Goal: Information Seeking & Learning: Learn about a topic

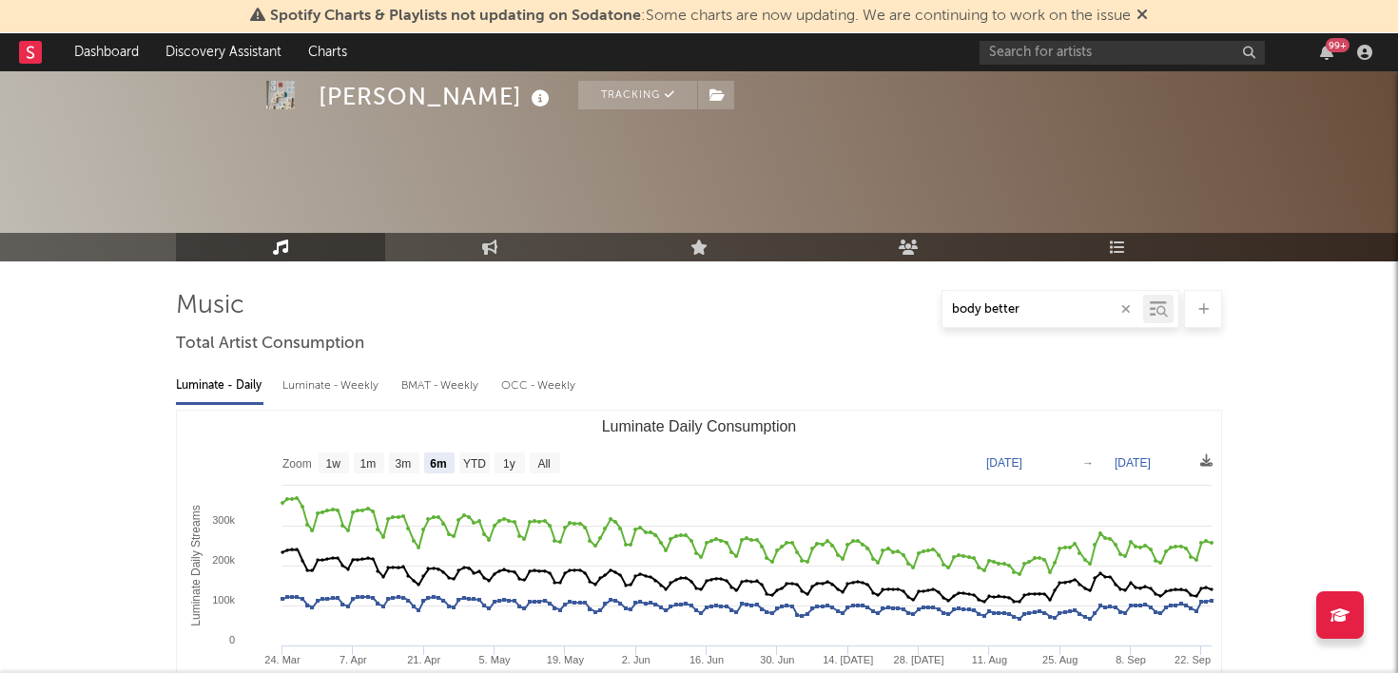
select select "6m"
select select "1m"
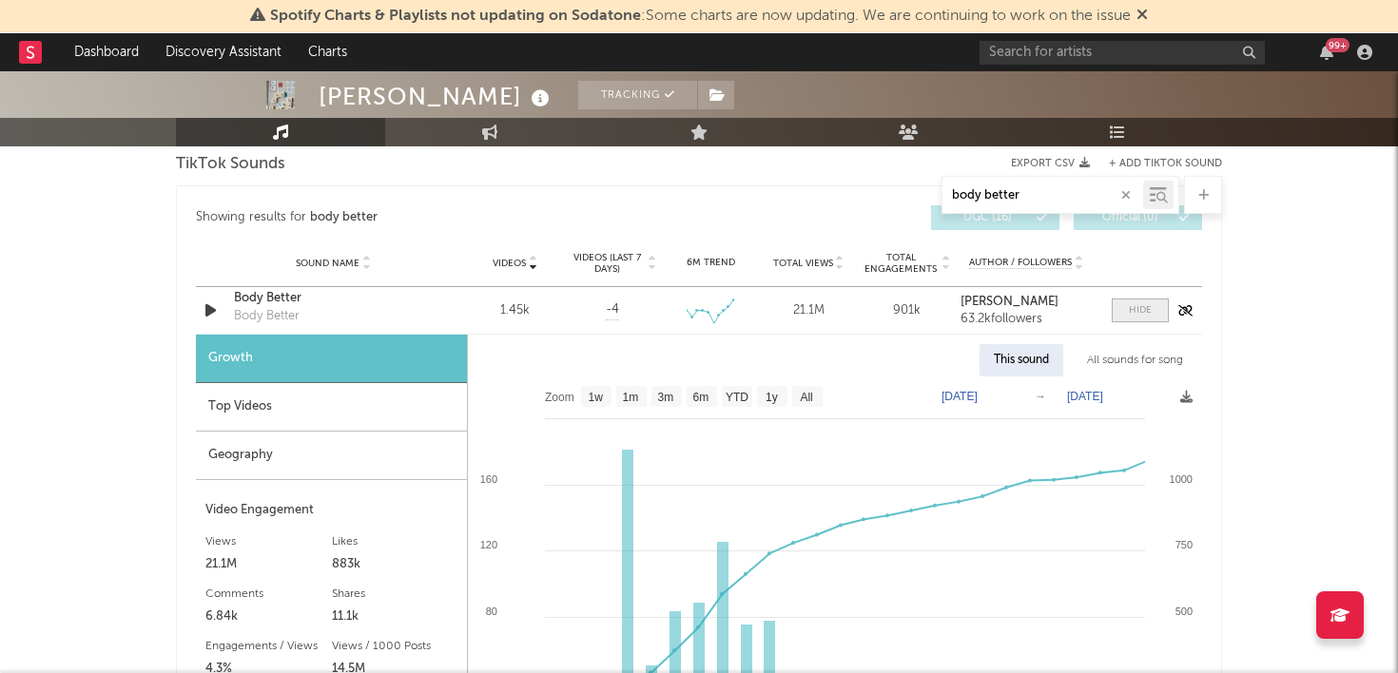
click at [1133, 310] on div at bounding box center [1140, 310] width 23 height 14
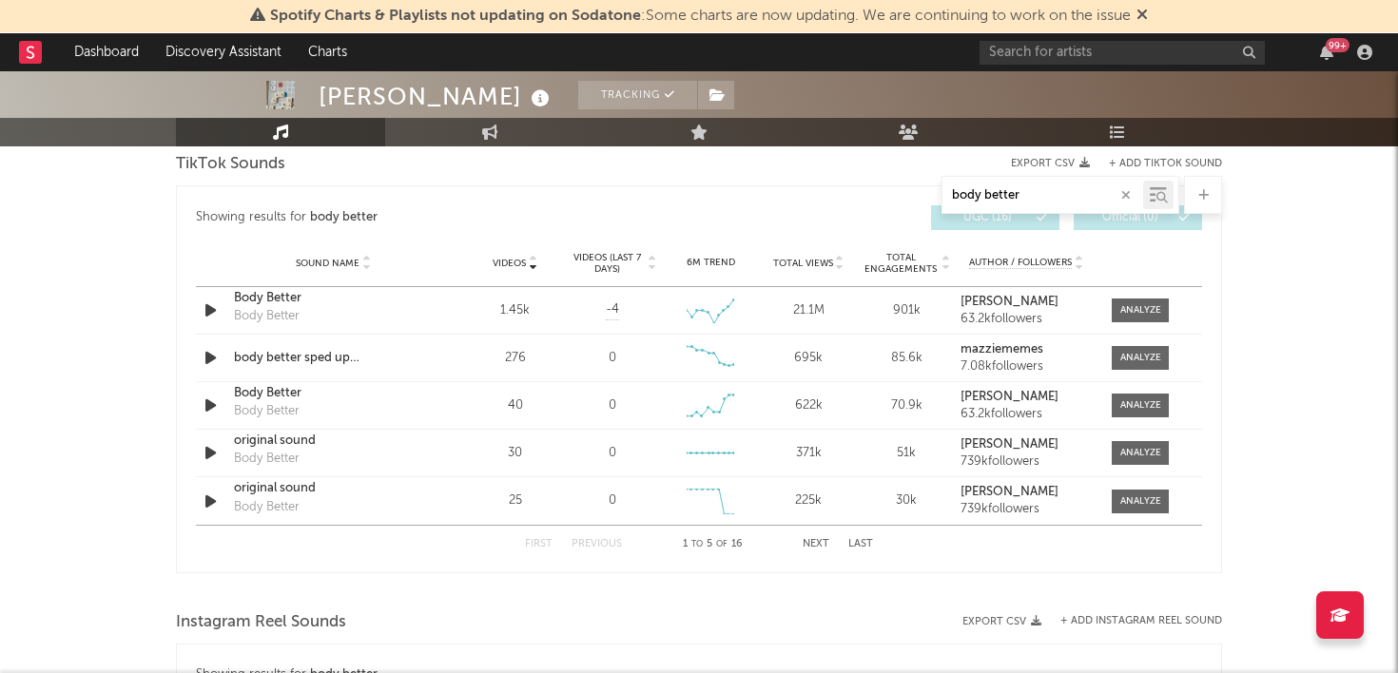
click at [1014, 191] on input "body better" at bounding box center [1042, 195] width 201 height 15
drag, startPoint x: 1041, startPoint y: 195, endPoint x: 766, endPoint y: 170, distance: 275.9
click at [768, 178] on div "body better" at bounding box center [699, 195] width 1046 height 38
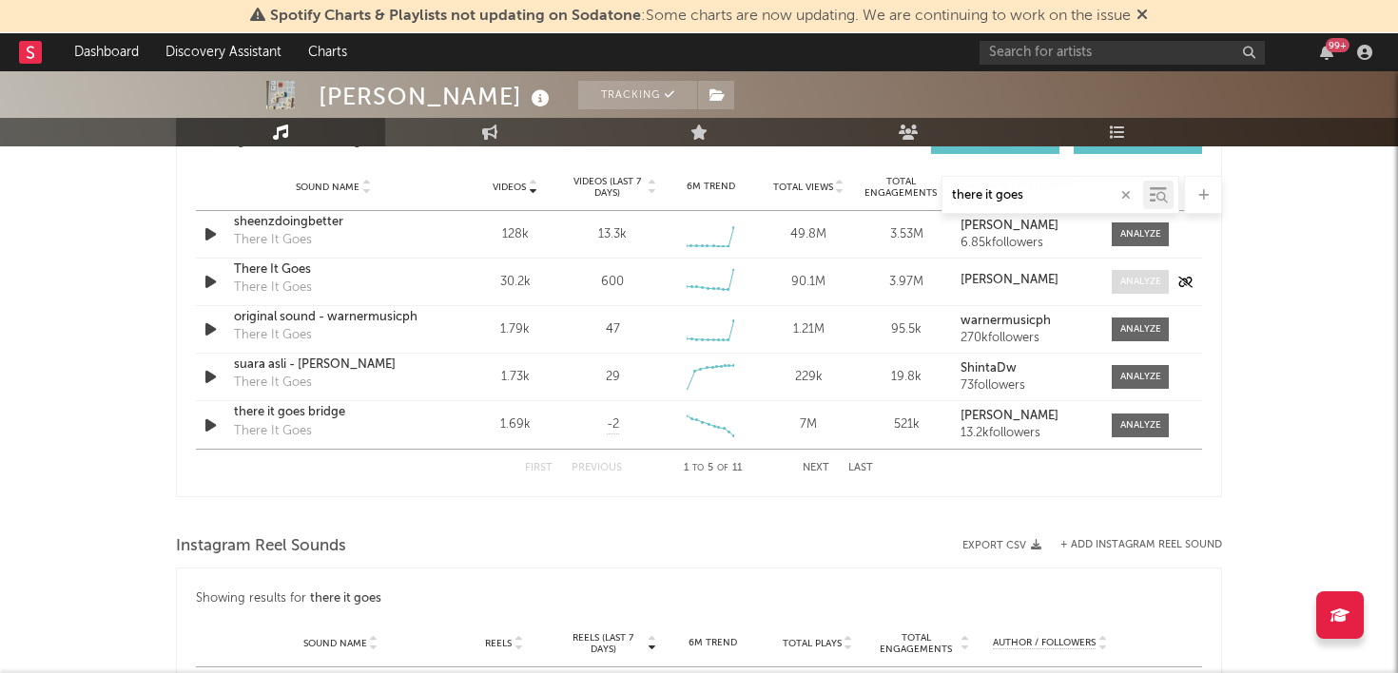
type input "there it goes"
click at [1141, 272] on span at bounding box center [1139, 282] width 57 height 24
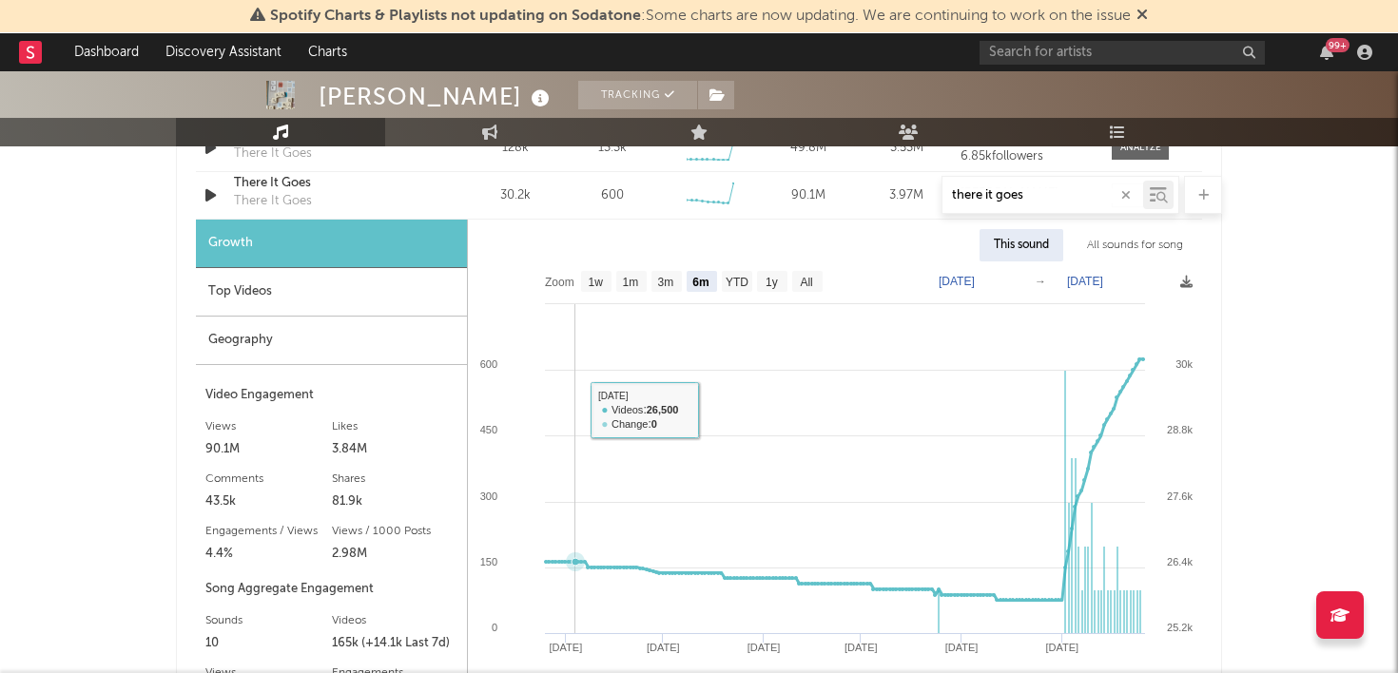
scroll to position [1309, 0]
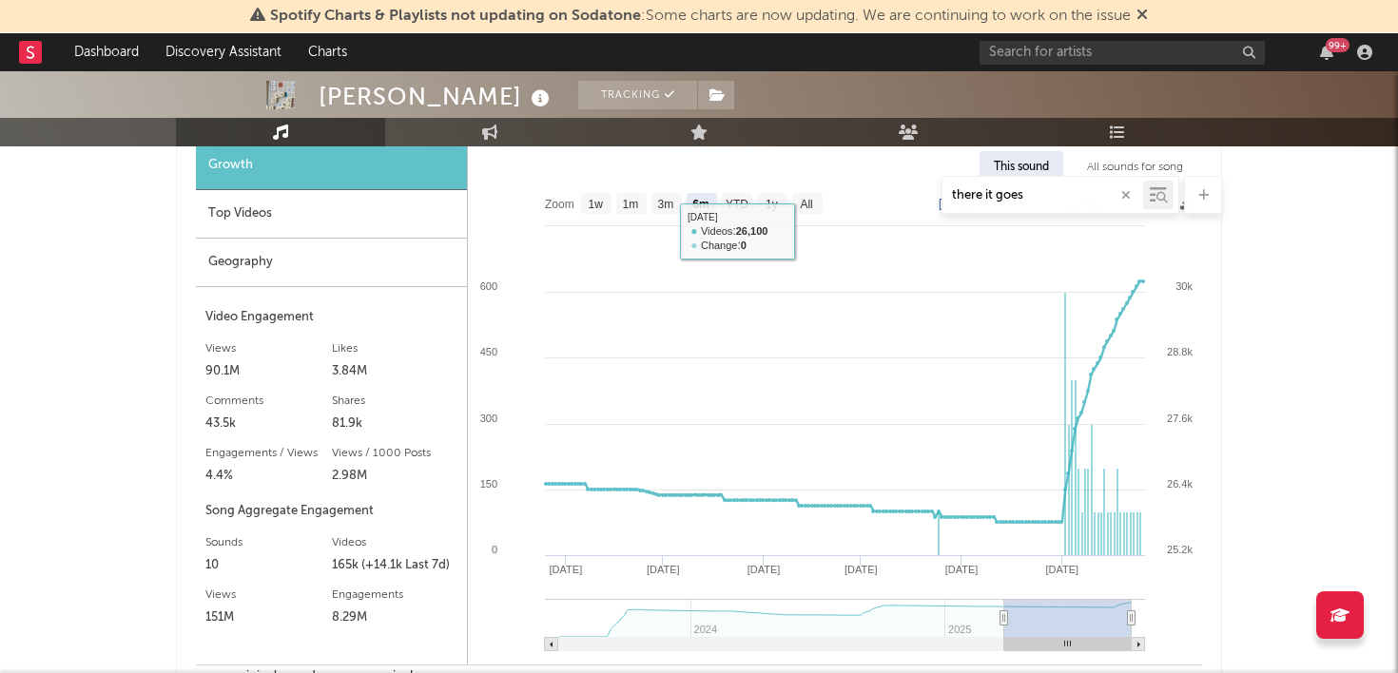
click at [804, 204] on div "there it goes" at bounding box center [699, 195] width 1046 height 38
click at [811, 207] on div "there it goes" at bounding box center [699, 195] width 1046 height 38
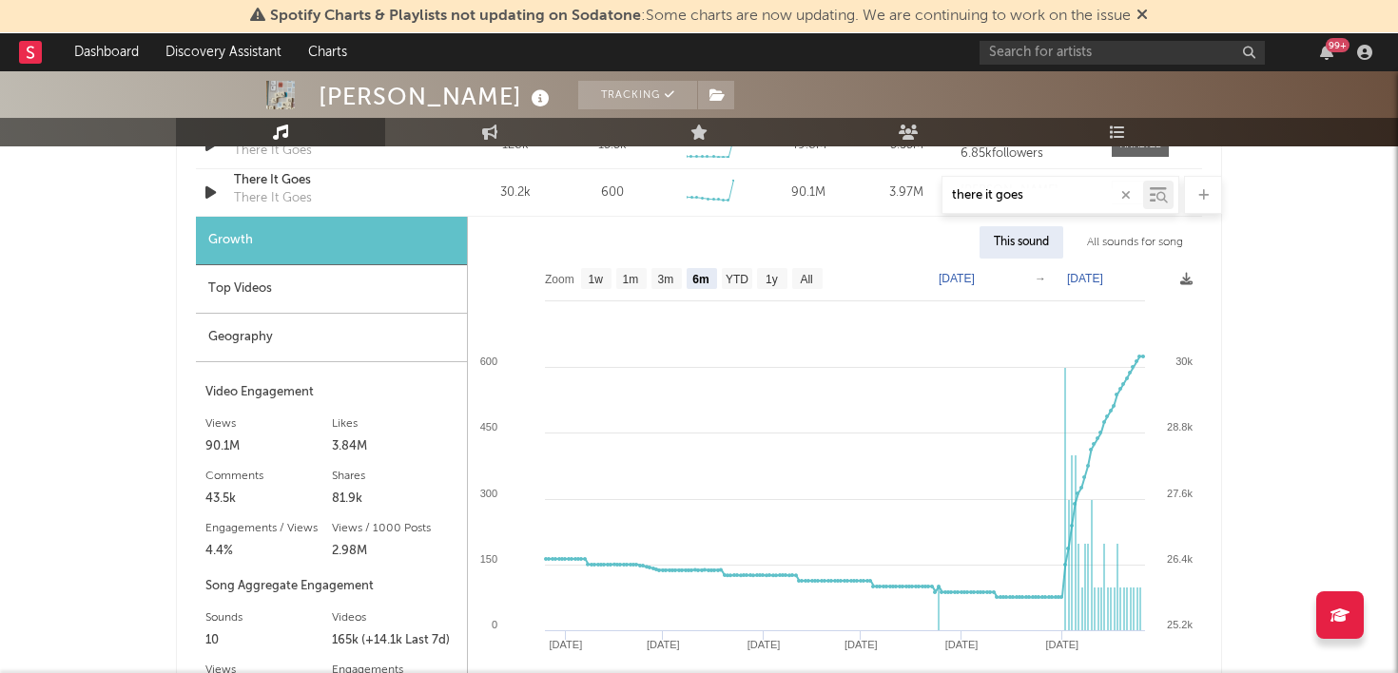
scroll to position [1225, 0]
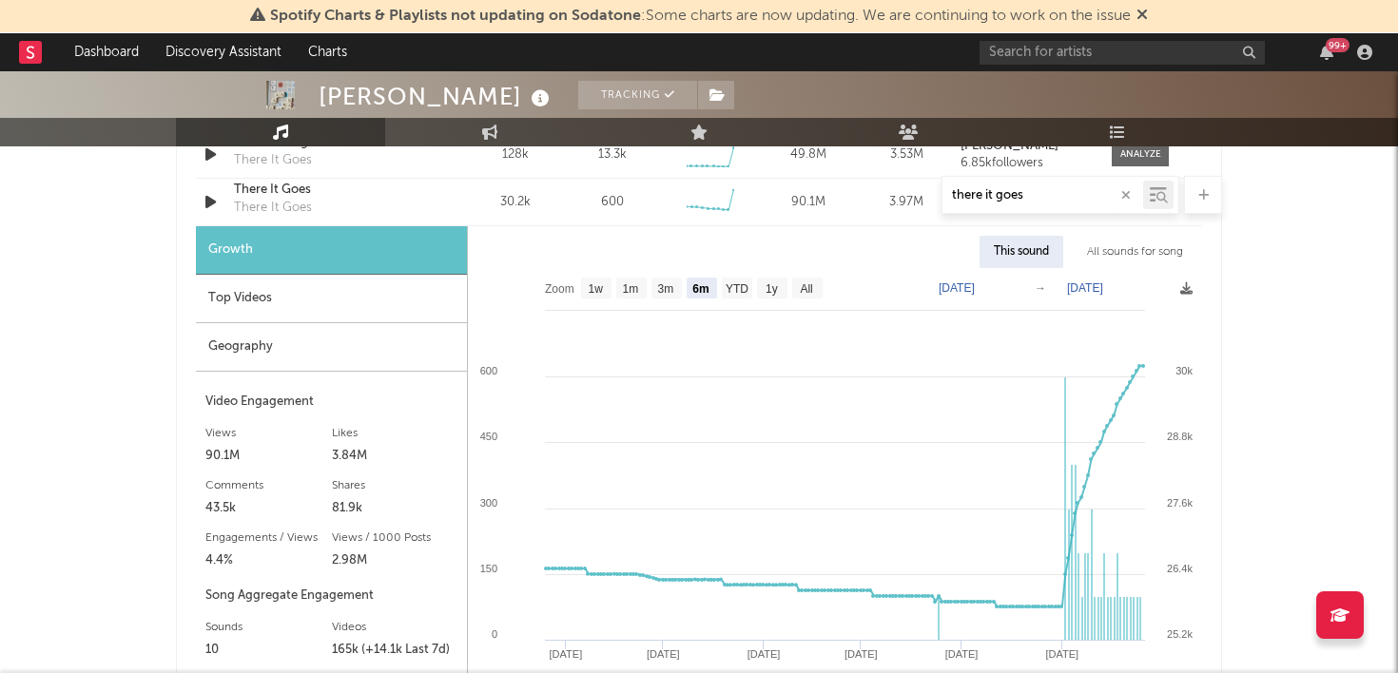
click at [809, 280] on rect at bounding box center [807, 288] width 30 height 21
select select "All"
type input "[DATE]"
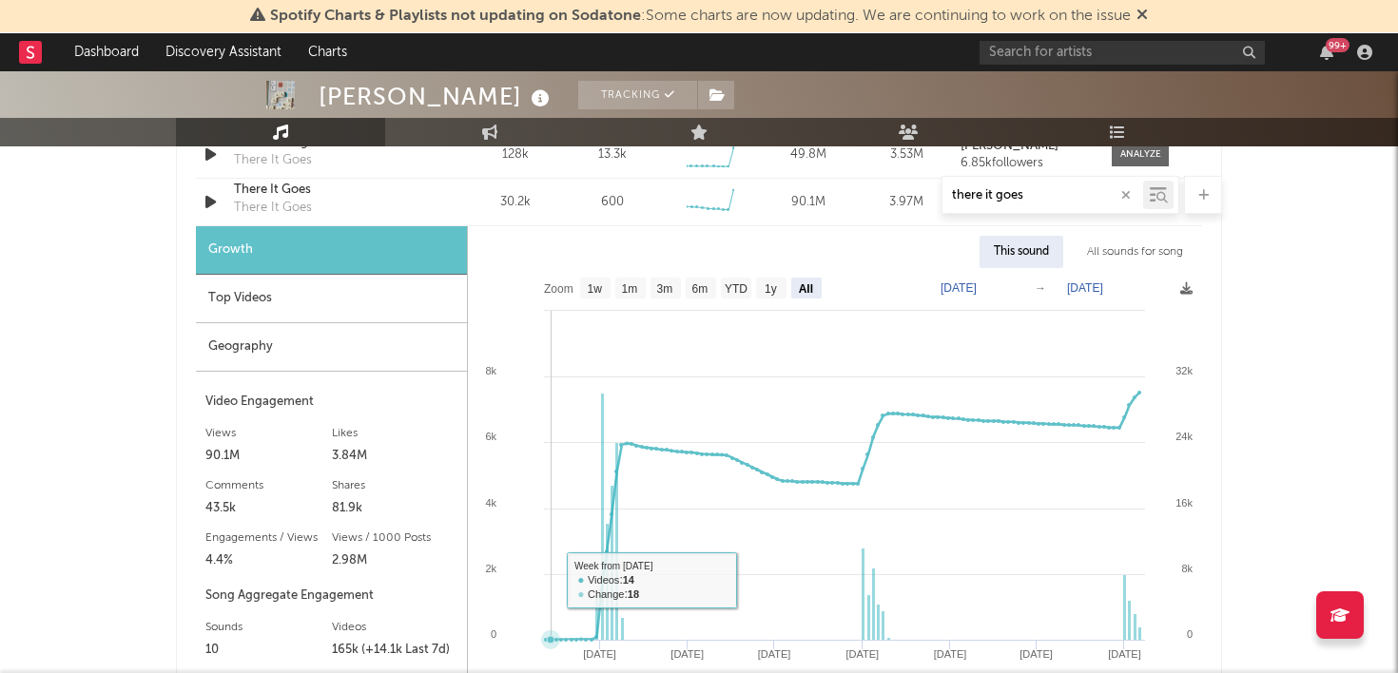
scroll to position [1314, 0]
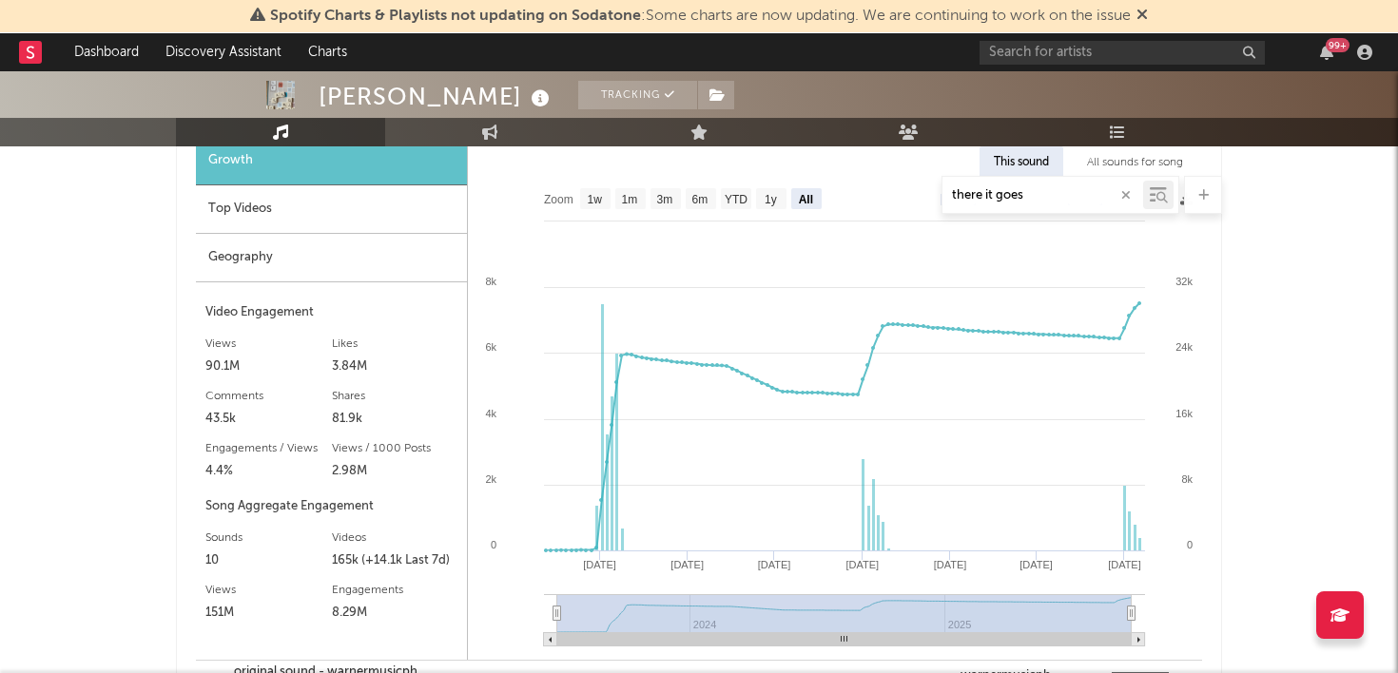
type input "[DATE]"
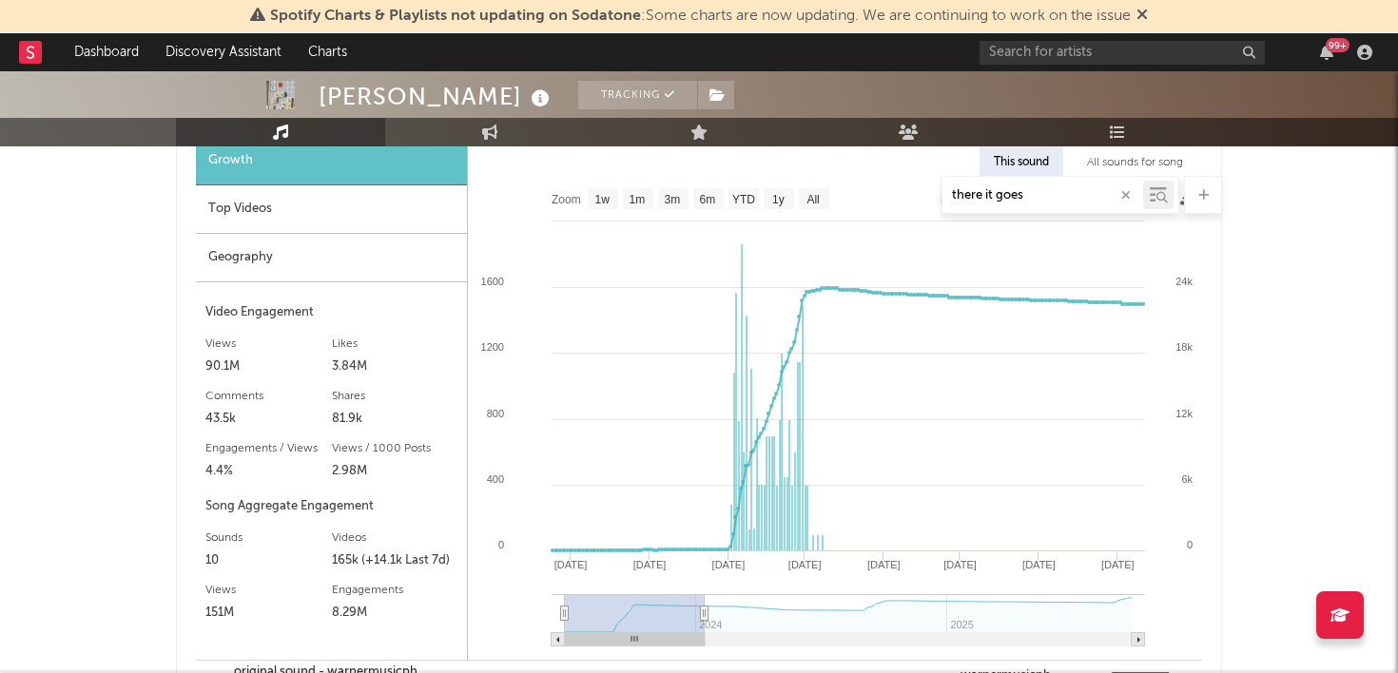
select select "6m"
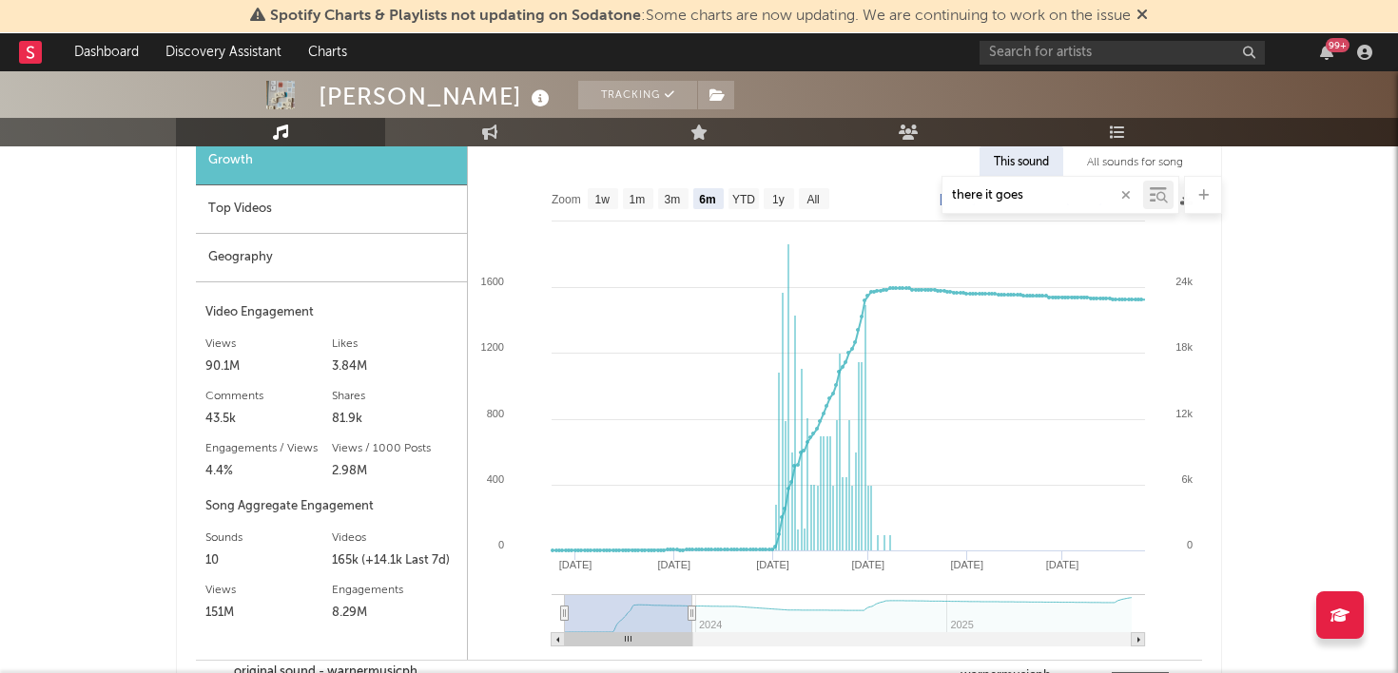
type input "[DATE]"
drag, startPoint x: 1130, startPoint y: 613, endPoint x: 666, endPoint y: 599, distance: 463.2
click at [666, 599] on g at bounding box center [847, 620] width 593 height 52
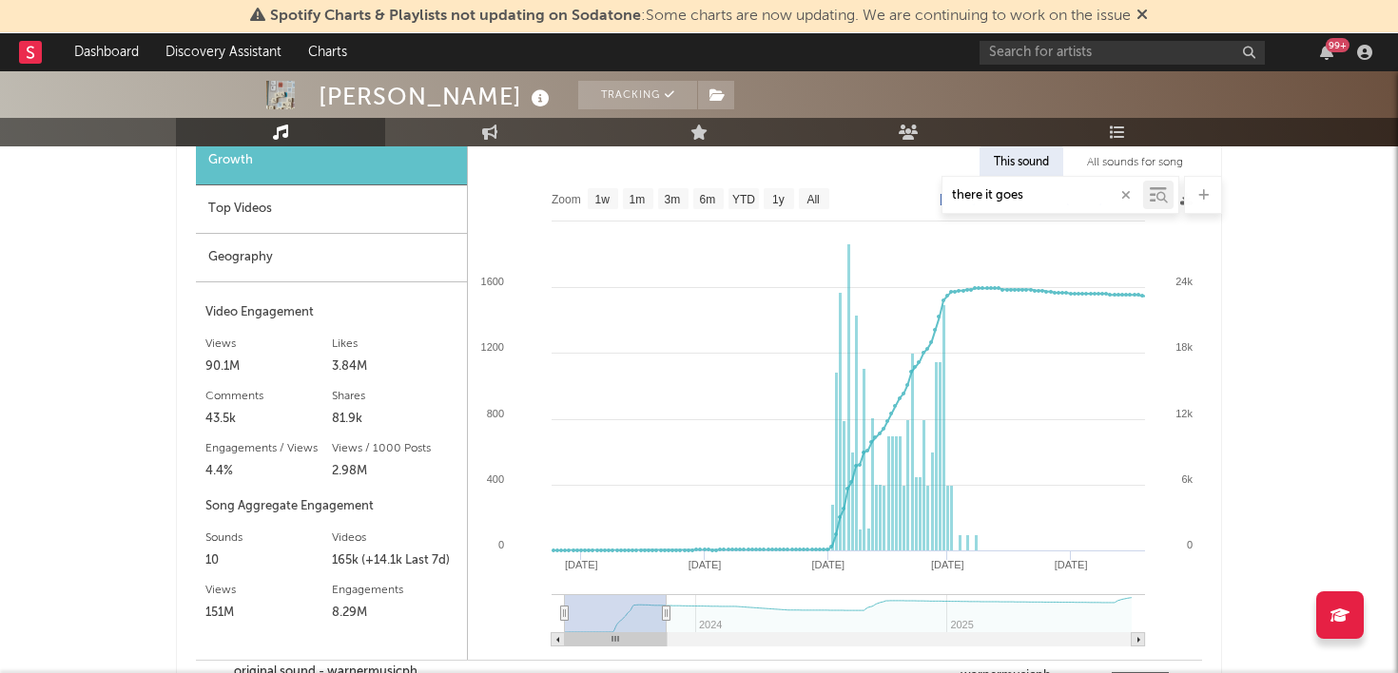
click at [569, 551] on icon at bounding box center [569, 551] width 0 height 0
drag, startPoint x: 559, startPoint y: 608, endPoint x: 538, endPoint y: 606, distance: 21.0
click at [538, 606] on rect at bounding box center [835, 419] width 734 height 481
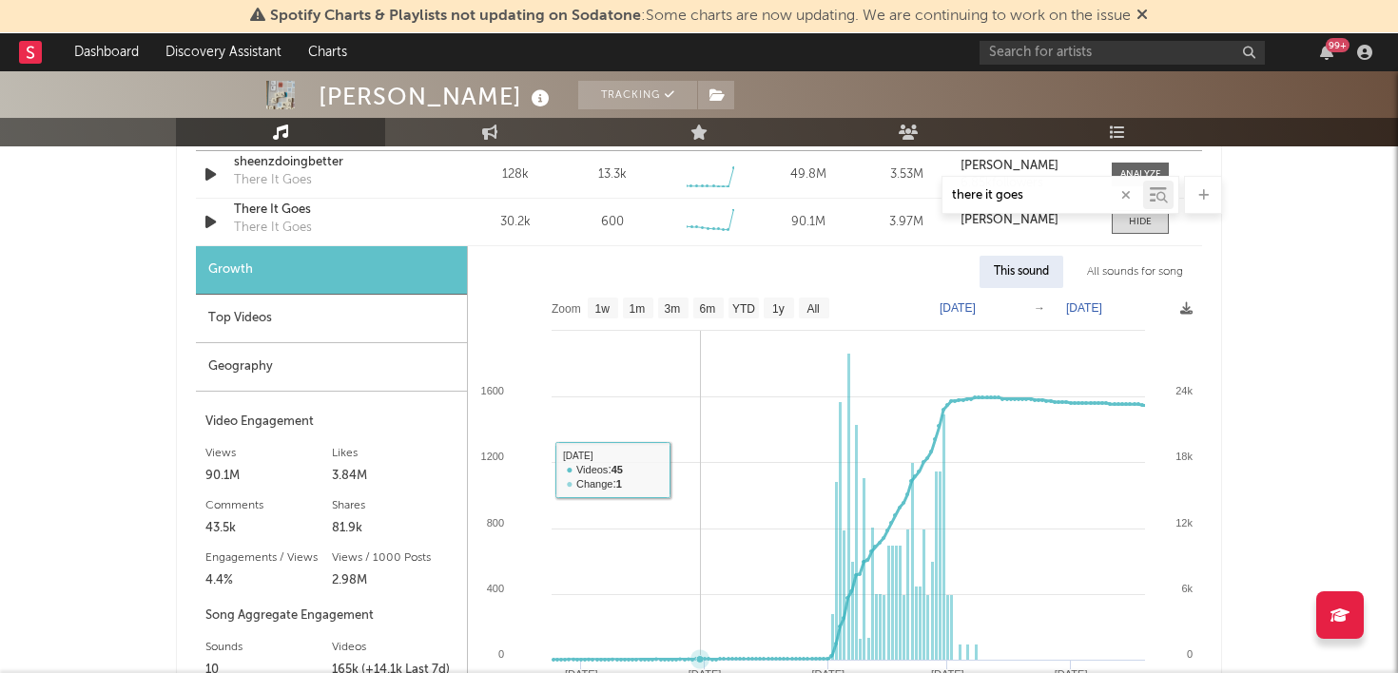
scroll to position [1186, 0]
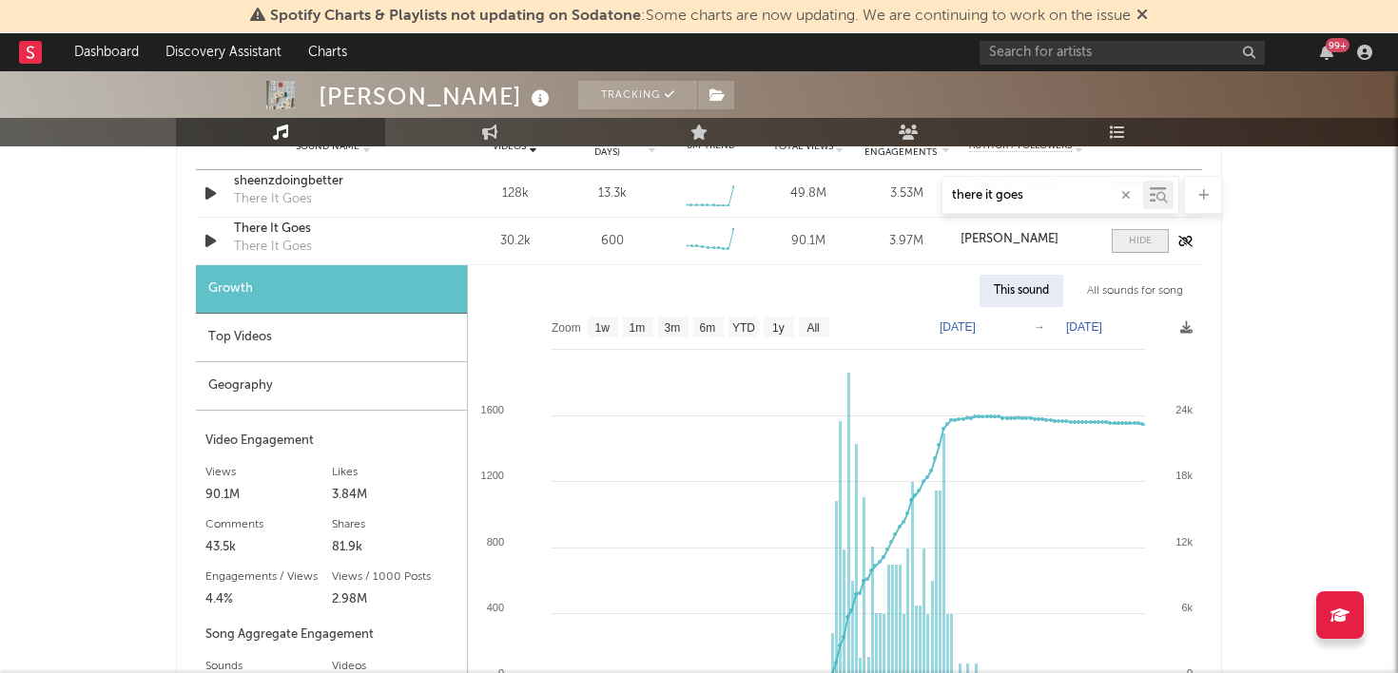
click at [1143, 240] on div at bounding box center [1140, 241] width 23 height 14
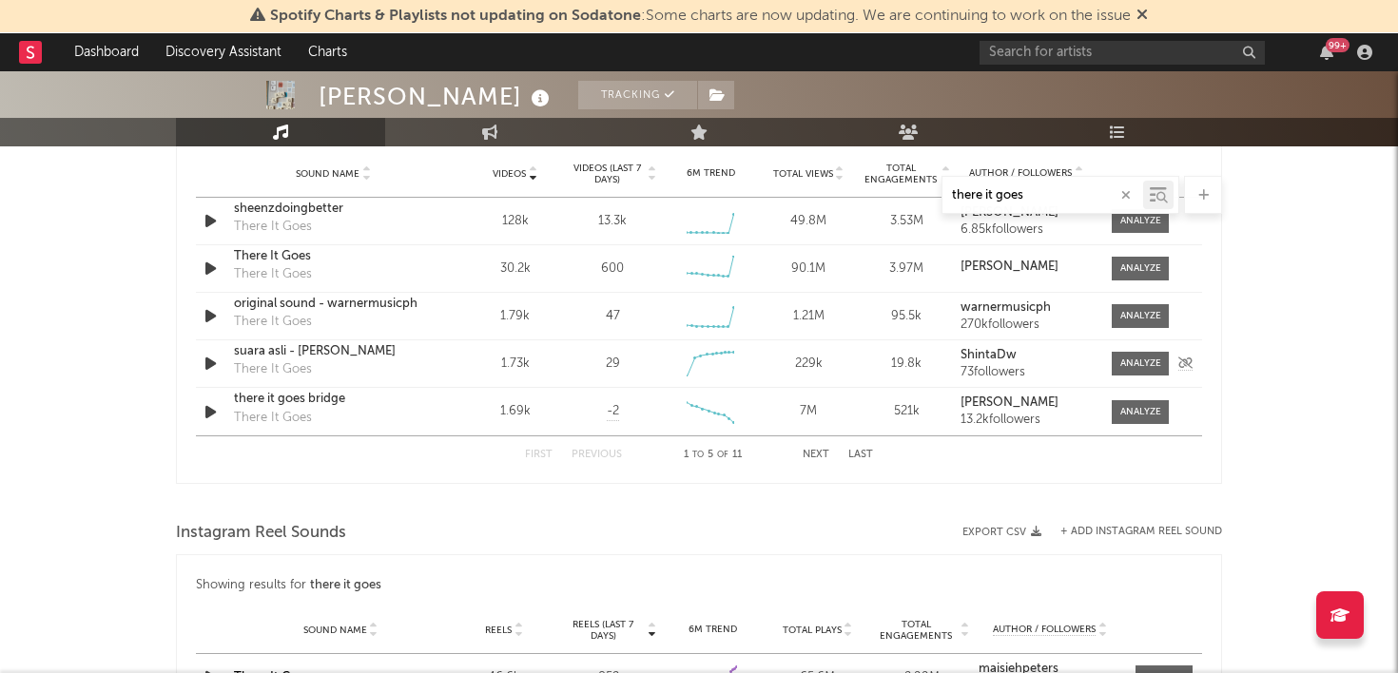
scroll to position [1152, 0]
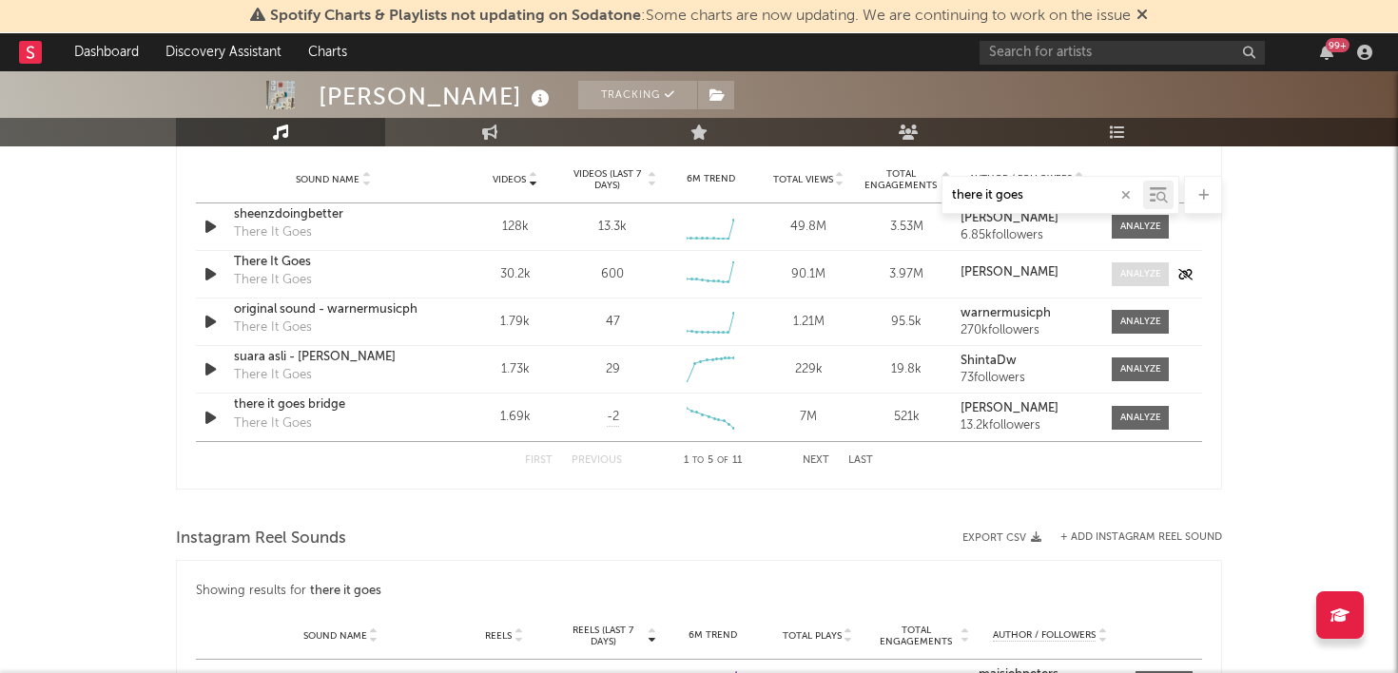
click at [1147, 283] on span at bounding box center [1139, 274] width 57 height 24
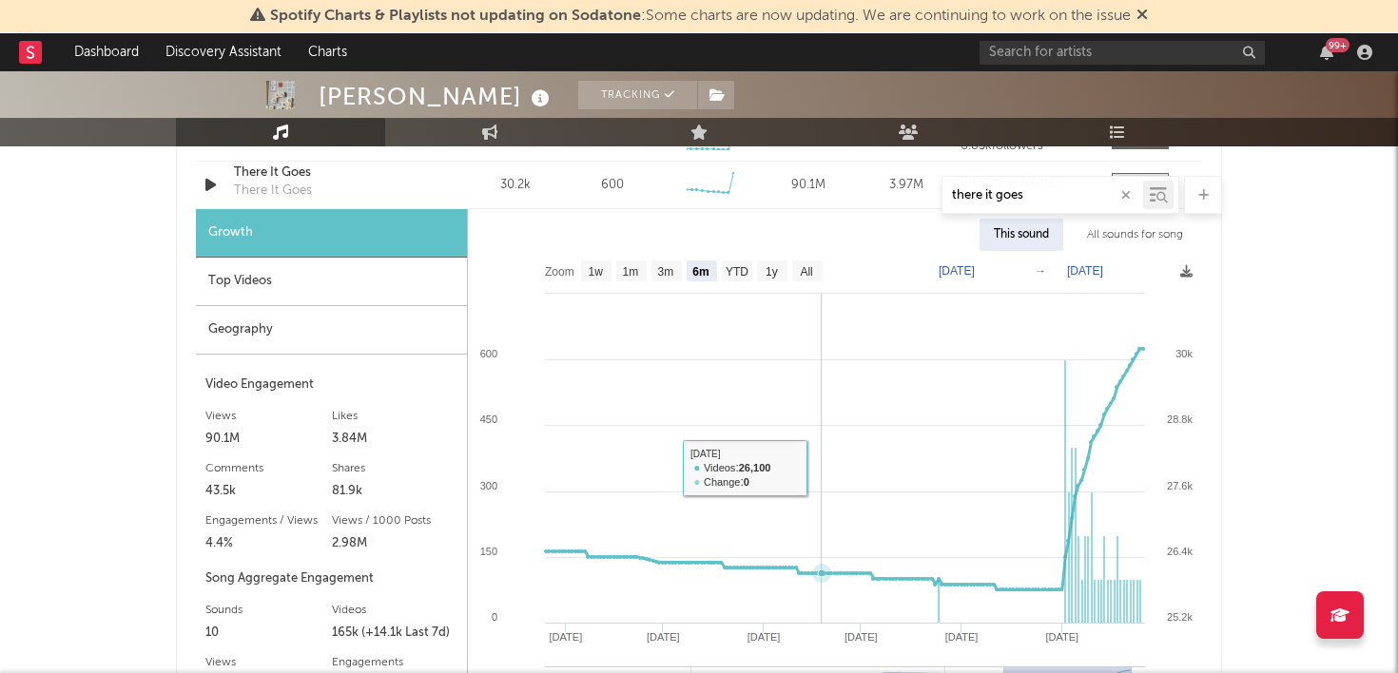
scroll to position [1255, 0]
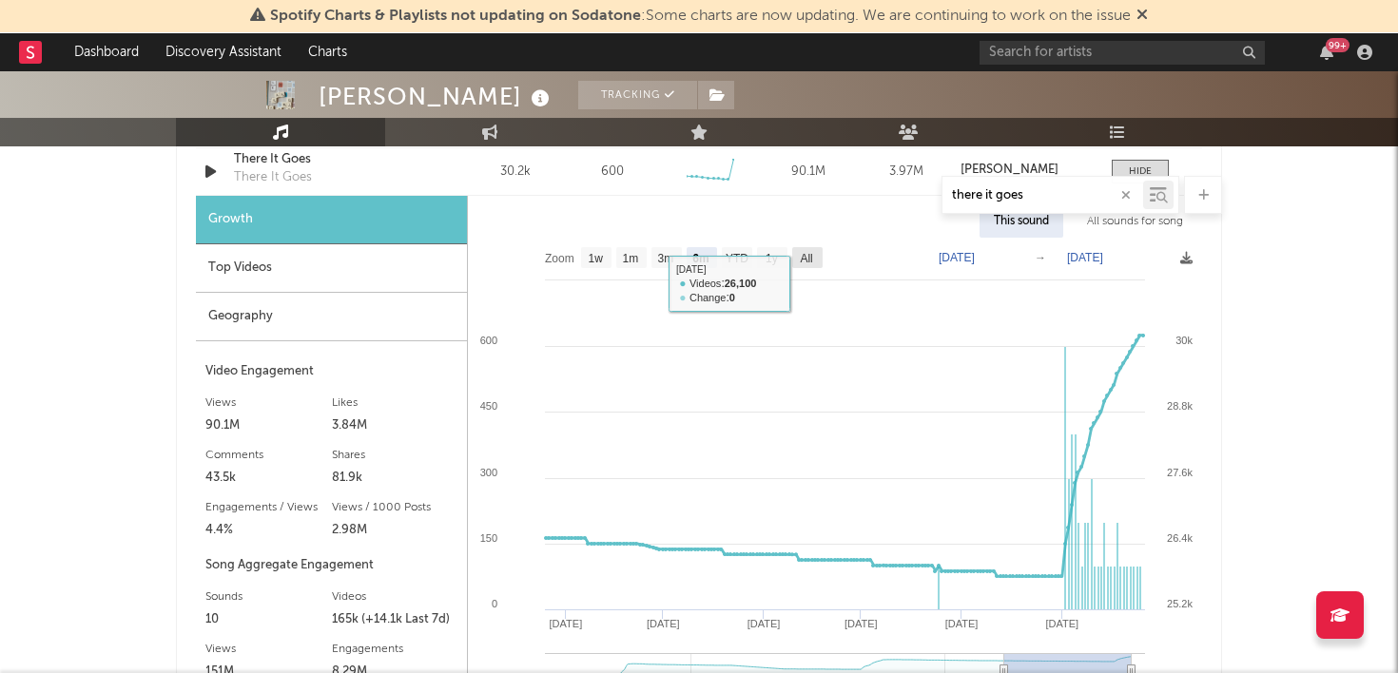
click at [811, 263] on text "All" at bounding box center [806, 258] width 12 height 13
select select "All"
type input "[DATE]"
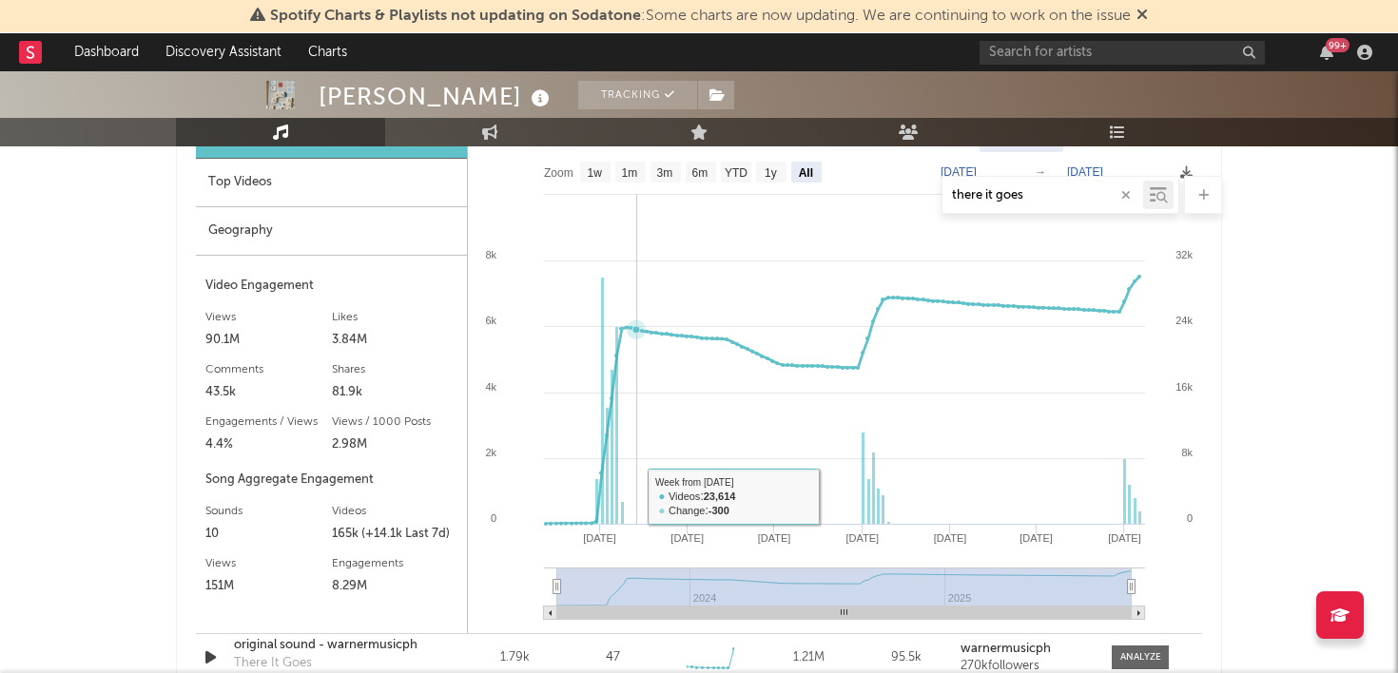
scroll to position [1433, 0]
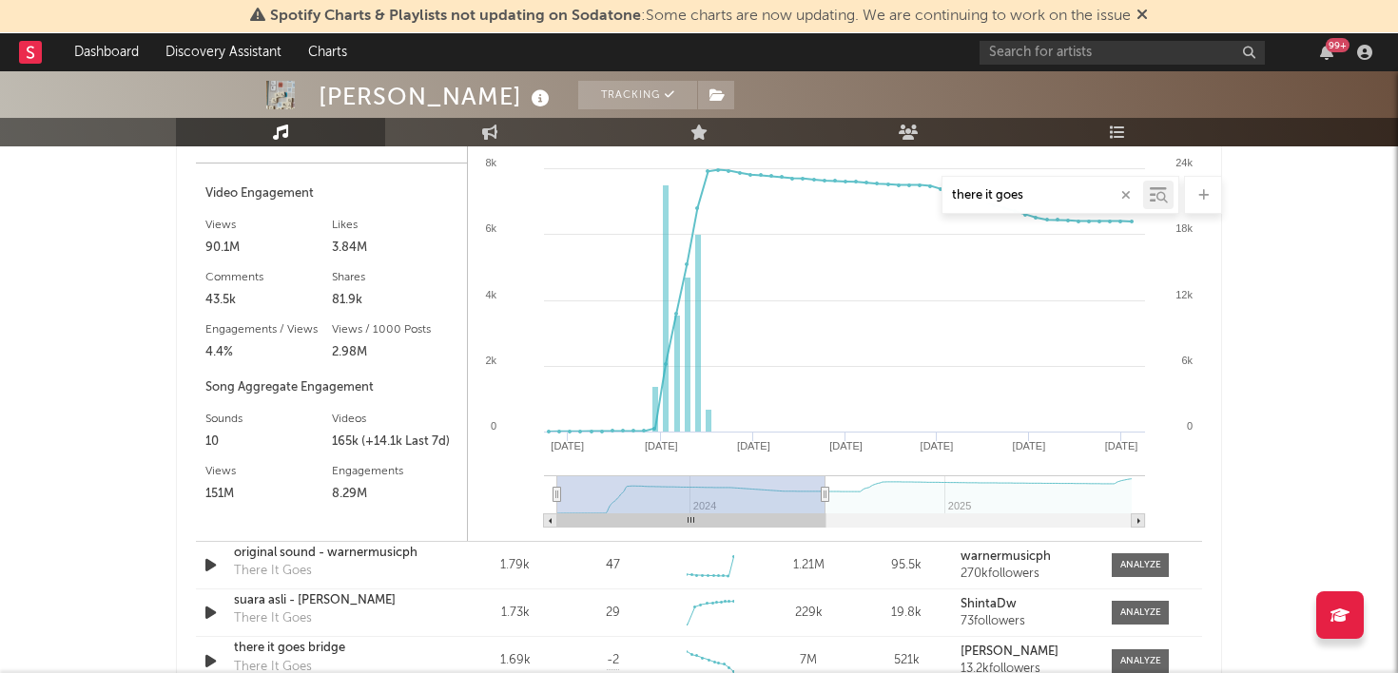
type input "[DATE]"
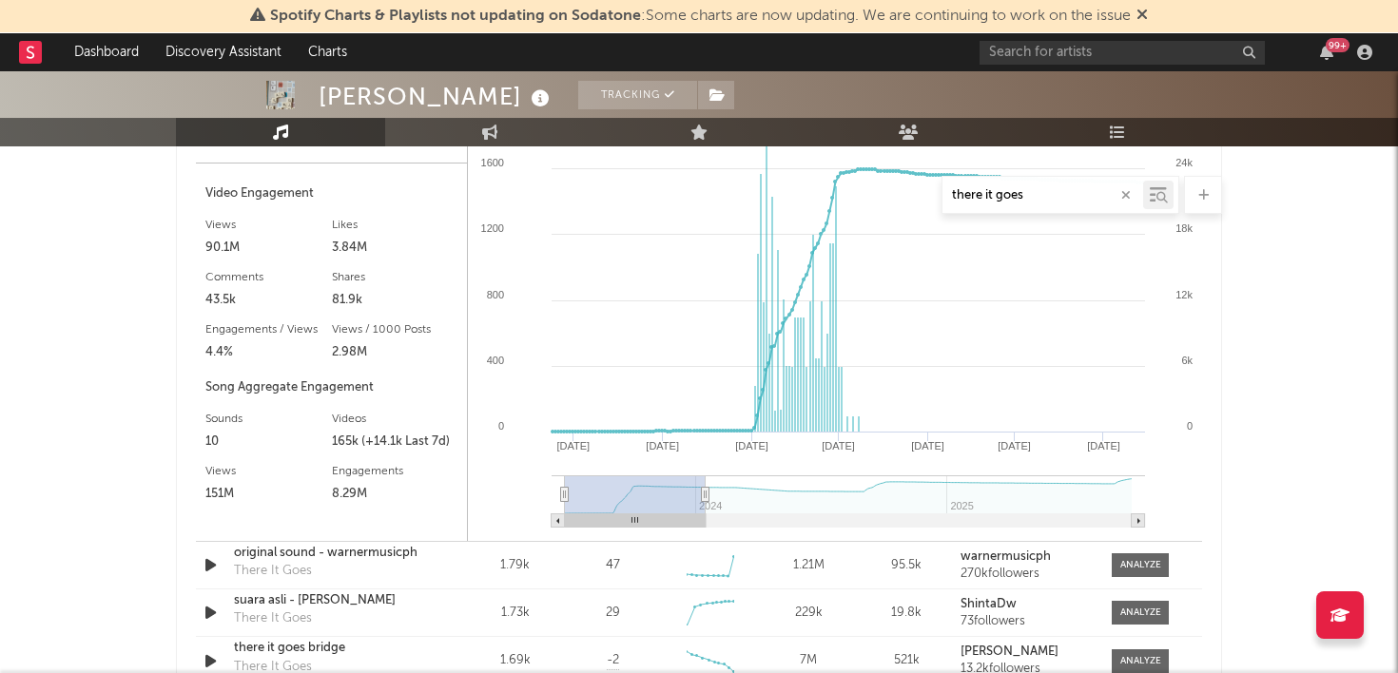
type input "[DATE]"
select select "6m"
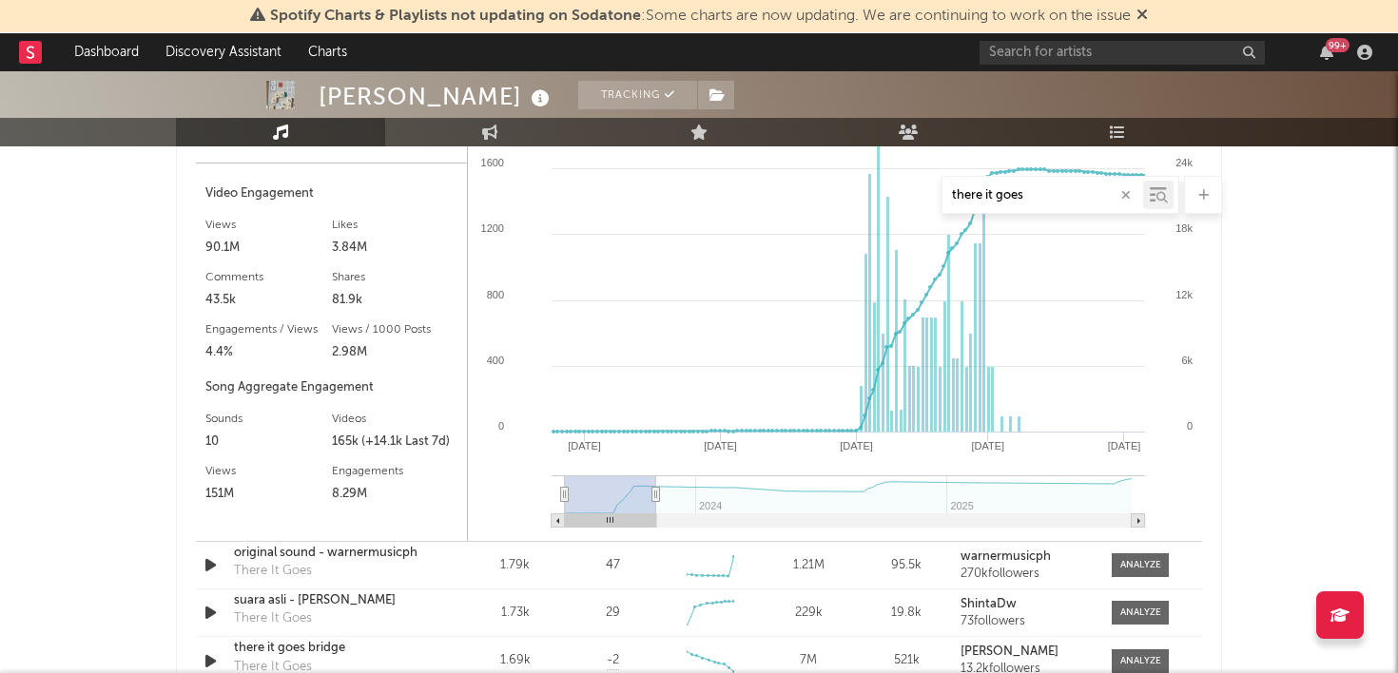
drag, startPoint x: 1131, startPoint y: 493, endPoint x: 656, endPoint y: 476, distance: 475.7
click at [656, 476] on g at bounding box center [847, 501] width 593 height 52
drag, startPoint x: 556, startPoint y: 488, endPoint x: 532, endPoint y: 486, distance: 23.8
click at [532, 486] on icon "Created with Highcharts 10.3.3 [DATE] '[DATE] Nov '[DATE] Oct '23 2024 2025 0 2…" at bounding box center [835, 300] width 734 height 481
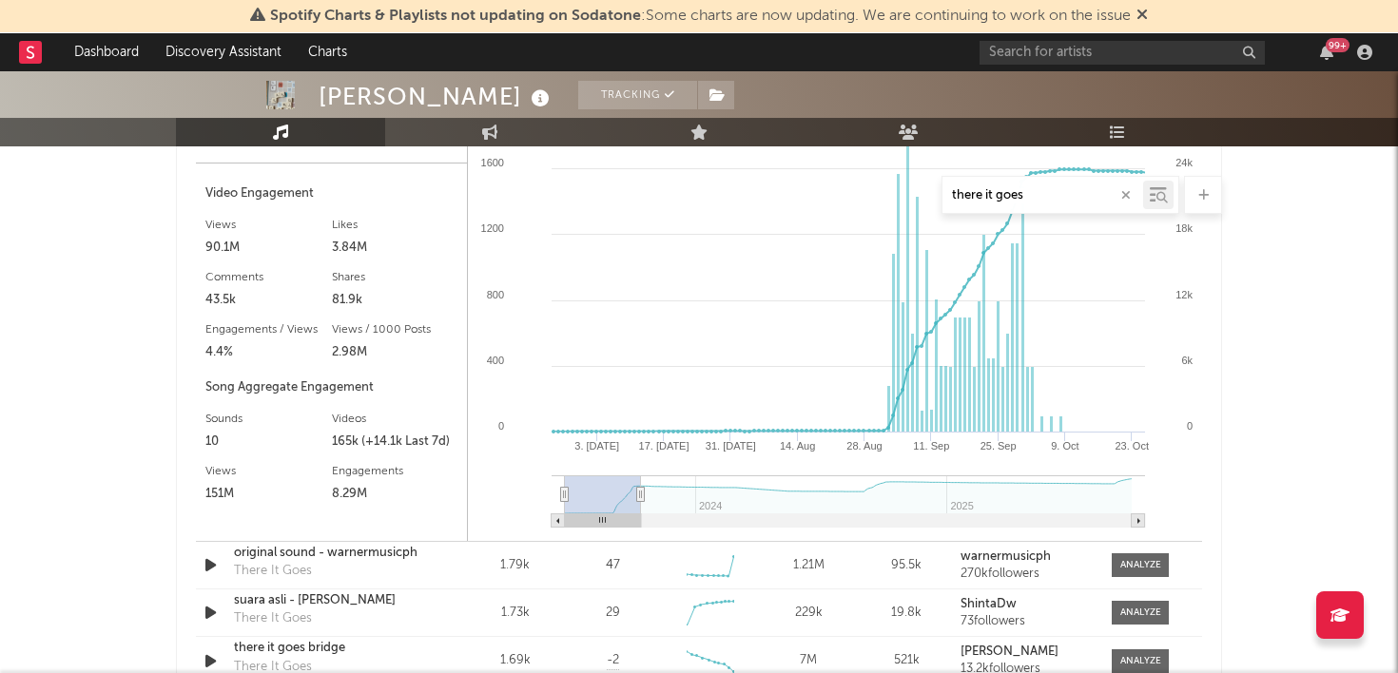
type input "[DATE]"
select select "3m"
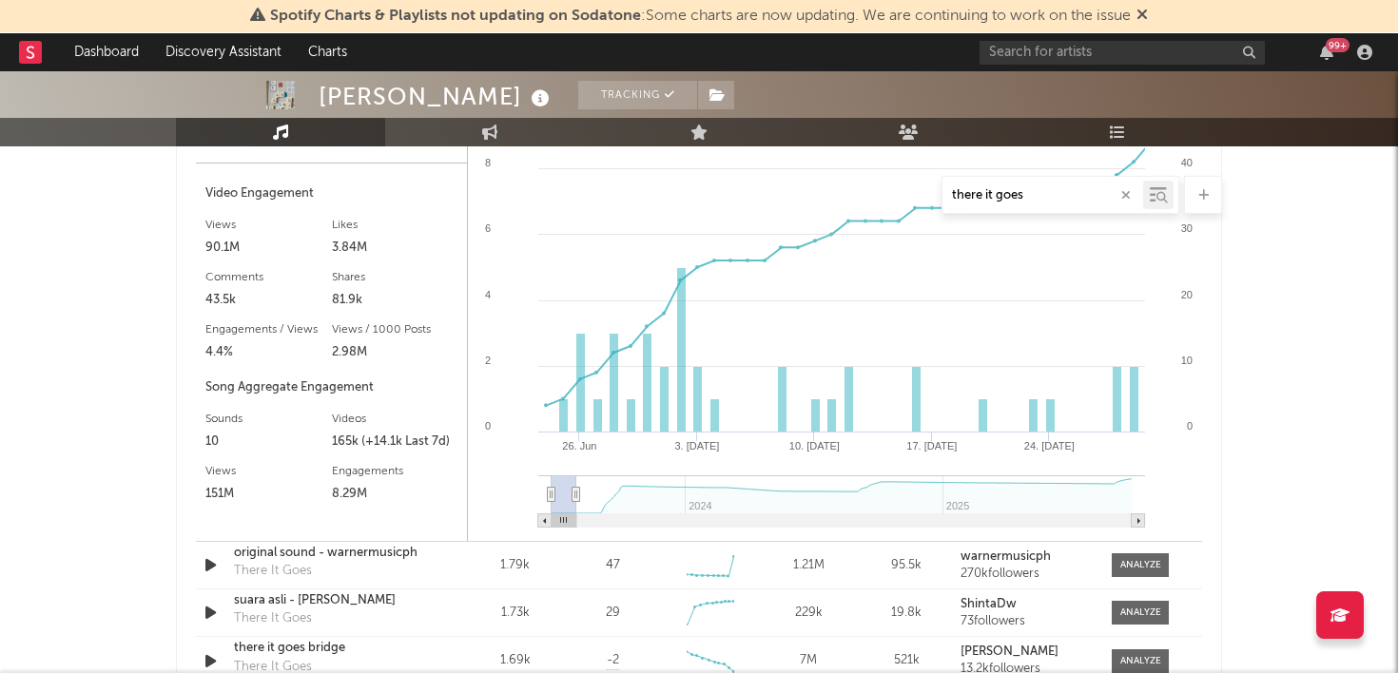
type input "[DATE]"
select select "1m"
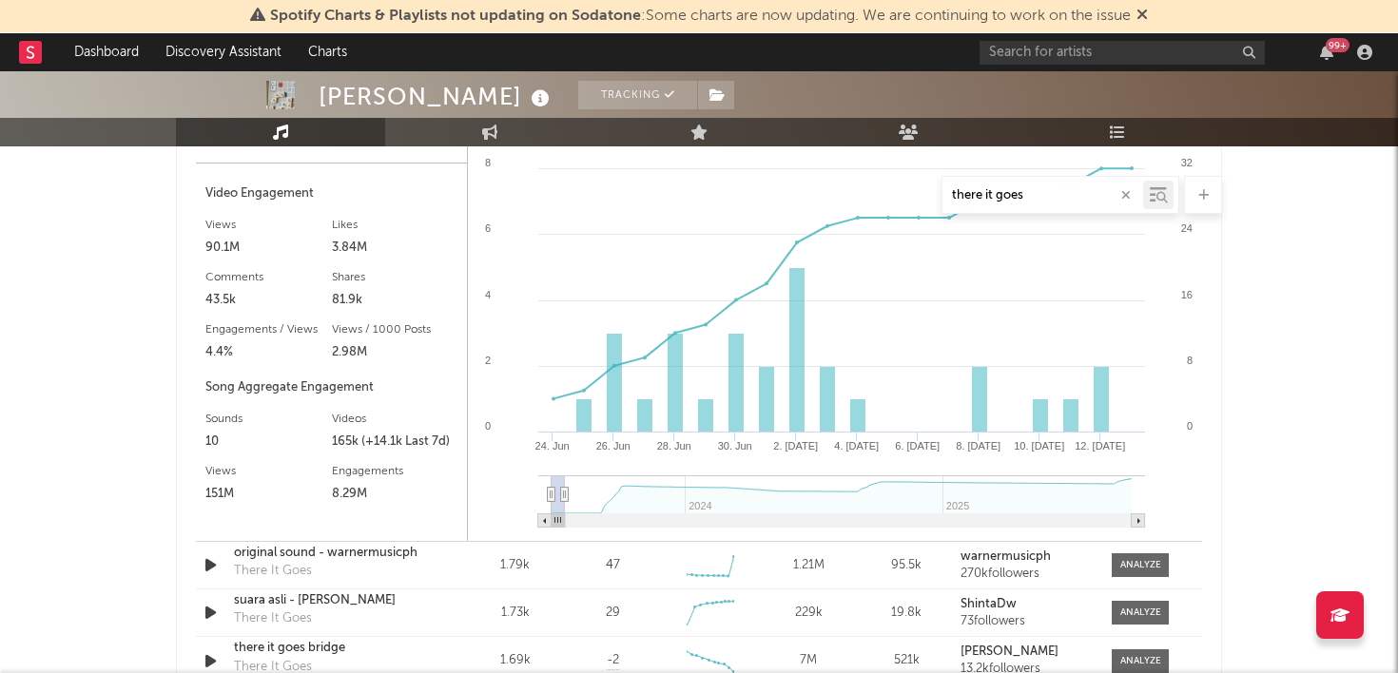
type input "[DATE]"
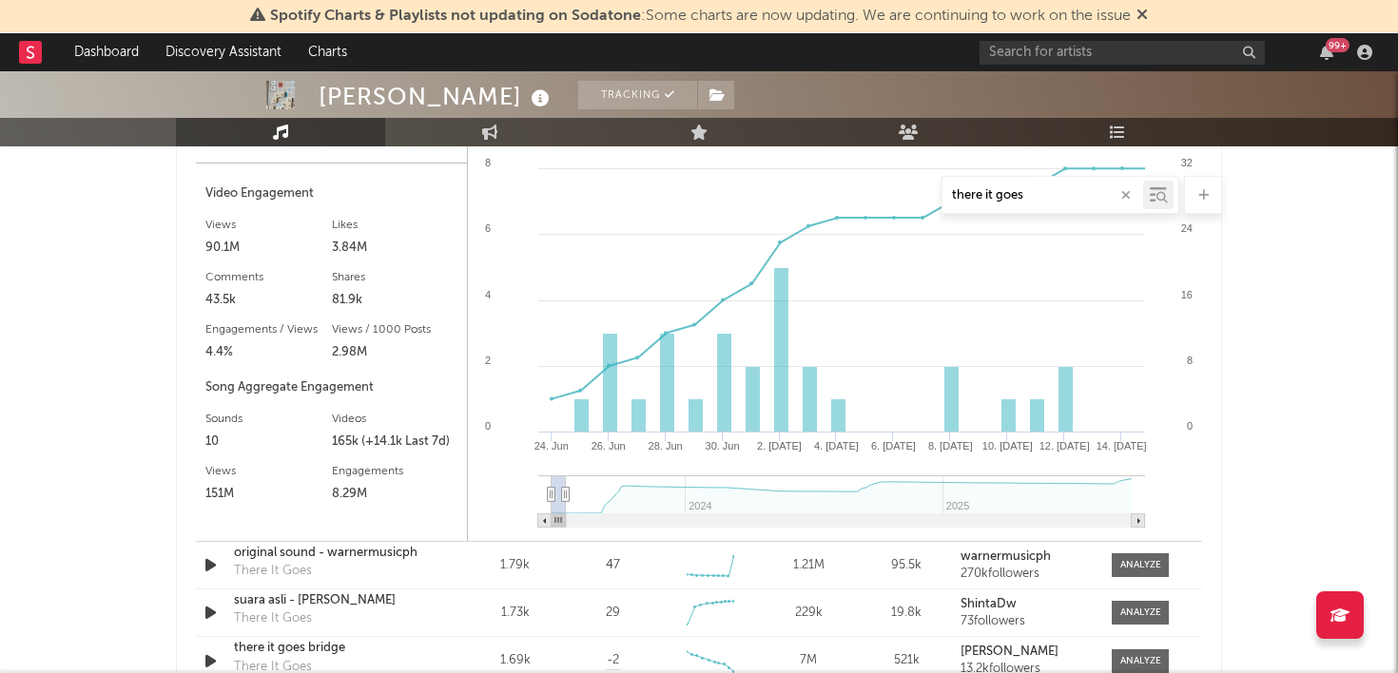
drag, startPoint x: 649, startPoint y: 499, endPoint x: 566, endPoint y: 494, distance: 83.8
click at [566, 494] on icon at bounding box center [566, 495] width 8 height 14
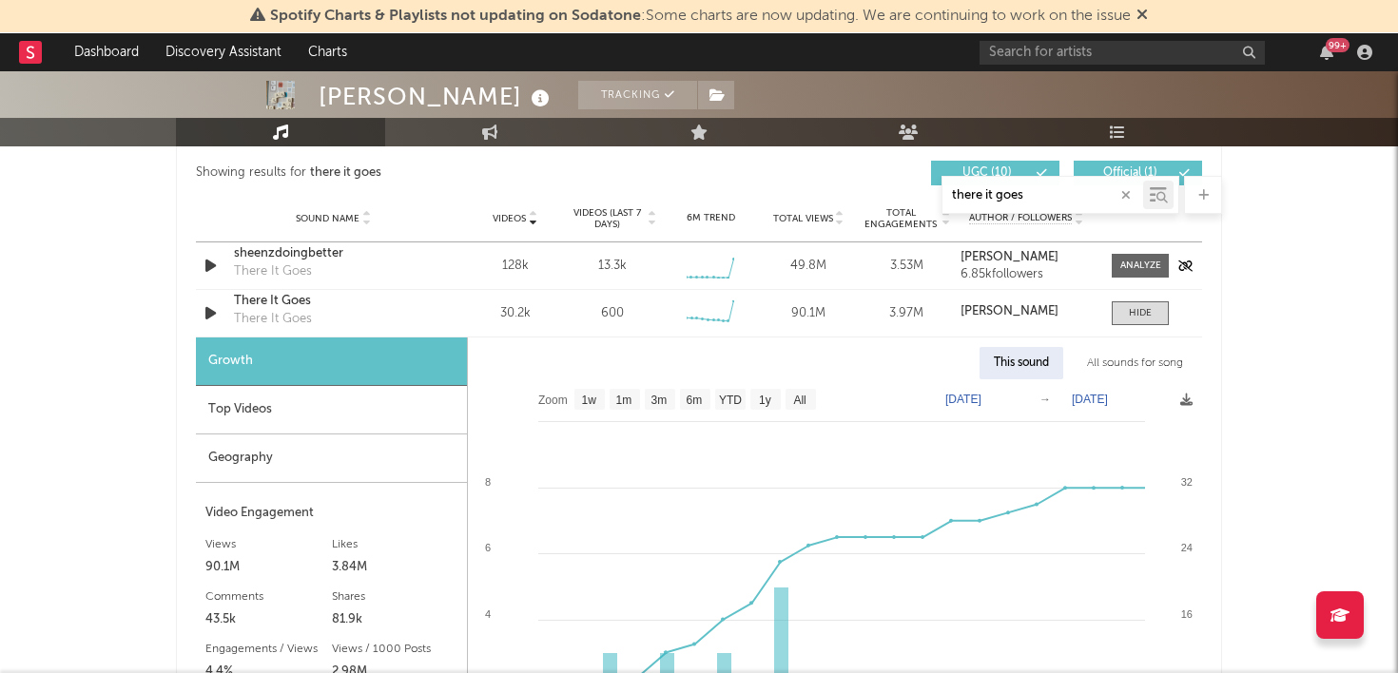
scroll to position [1084, 0]
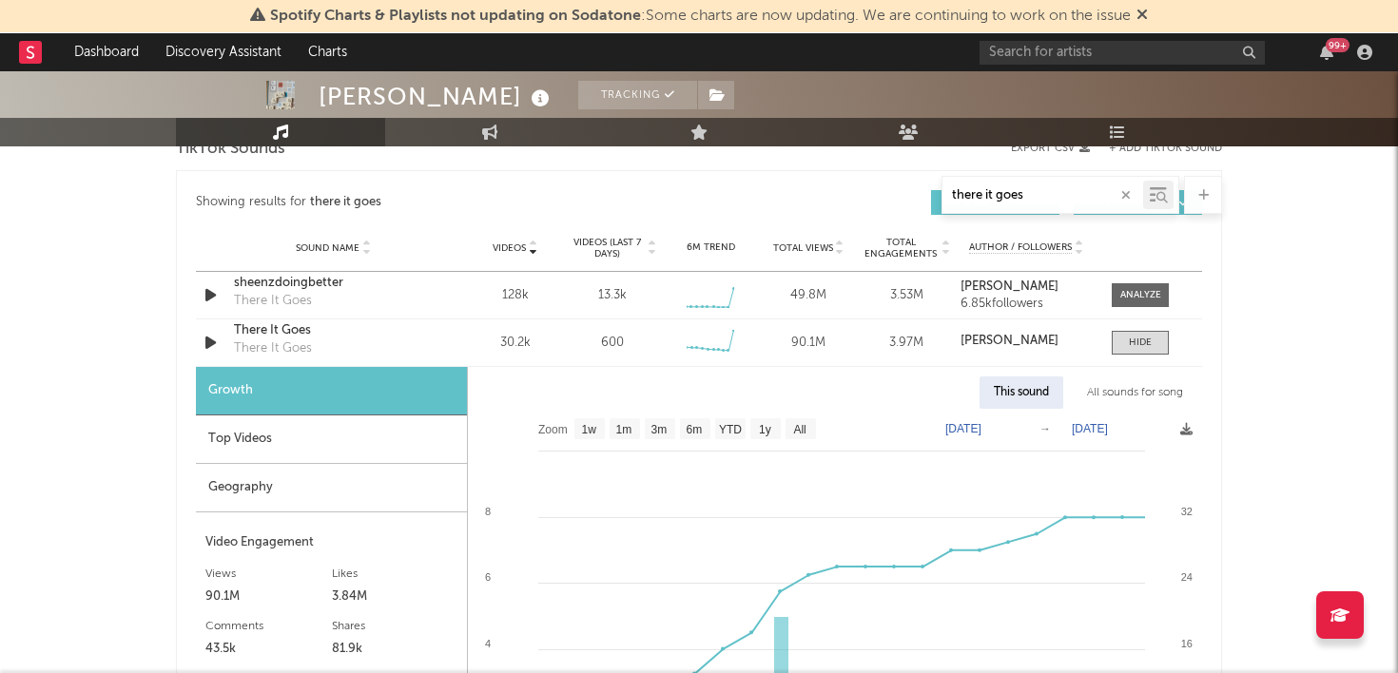
drag, startPoint x: 1063, startPoint y: 203, endPoint x: 893, endPoint y: 176, distance: 172.4
click at [893, 176] on div "there it goes" at bounding box center [699, 195] width 1046 height 38
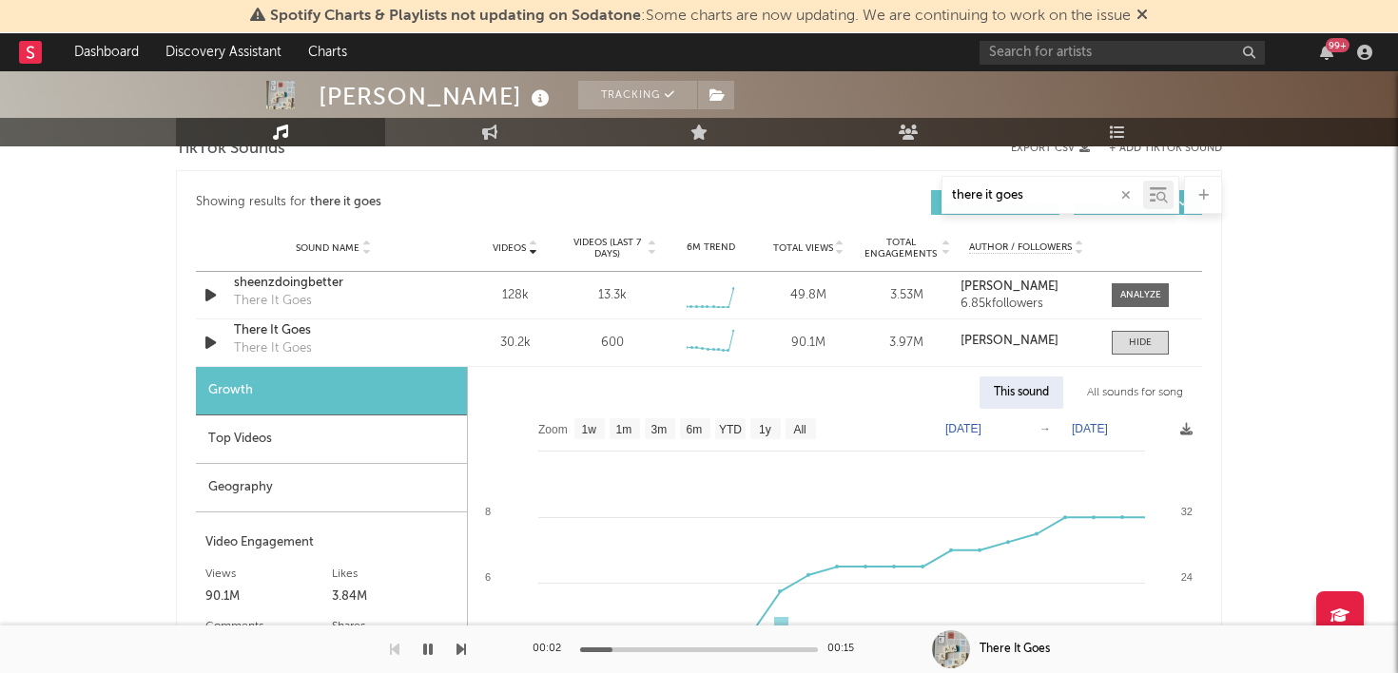
click at [1127, 199] on icon "button" at bounding box center [1126, 195] width 10 height 12
select select "6m"
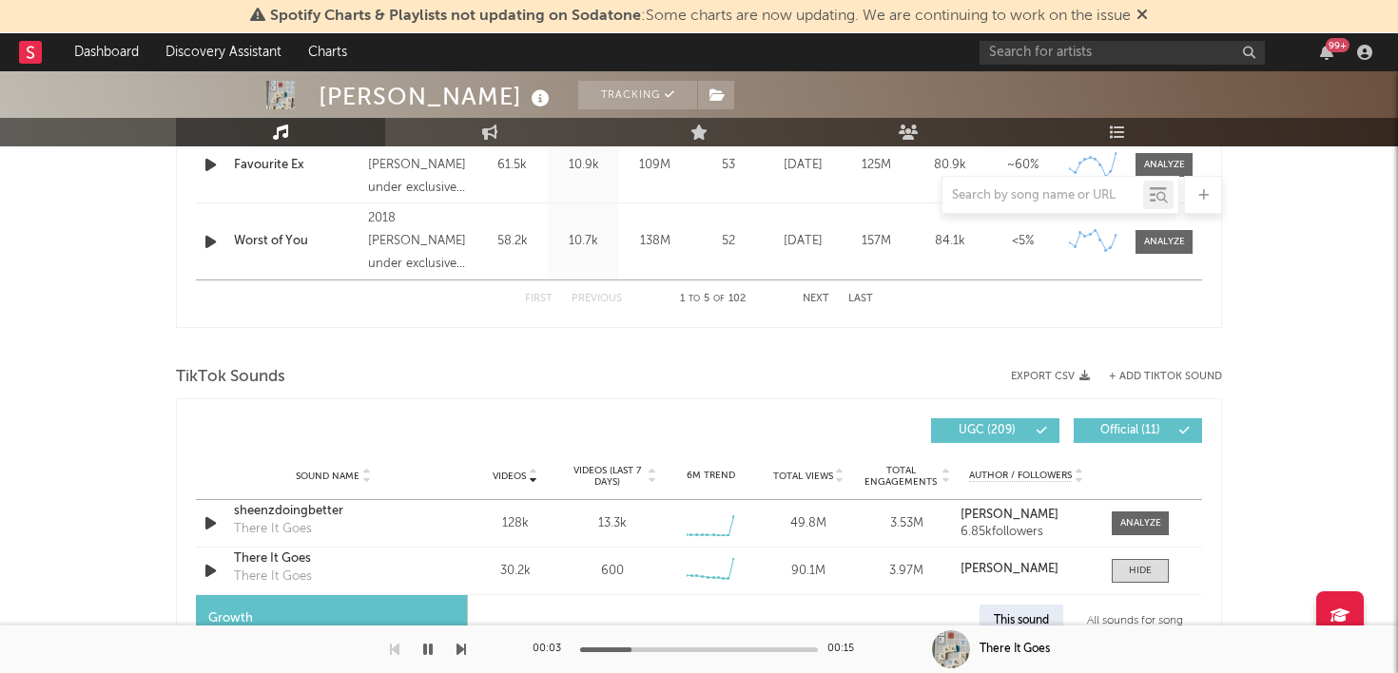
click at [1108, 206] on div at bounding box center [1060, 195] width 238 height 38
click at [1078, 202] on input "text" at bounding box center [1042, 195] width 201 height 15
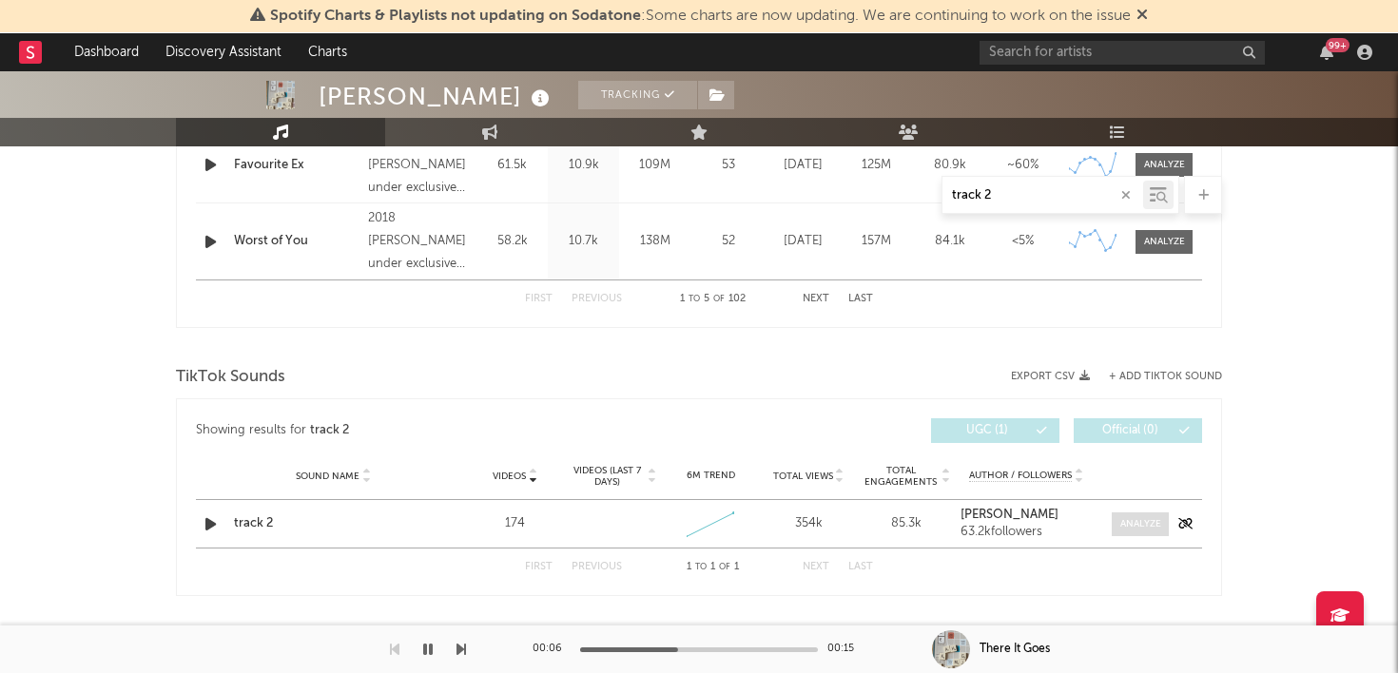
type input "track 2"
click at [1140, 523] on div at bounding box center [1140, 524] width 41 height 14
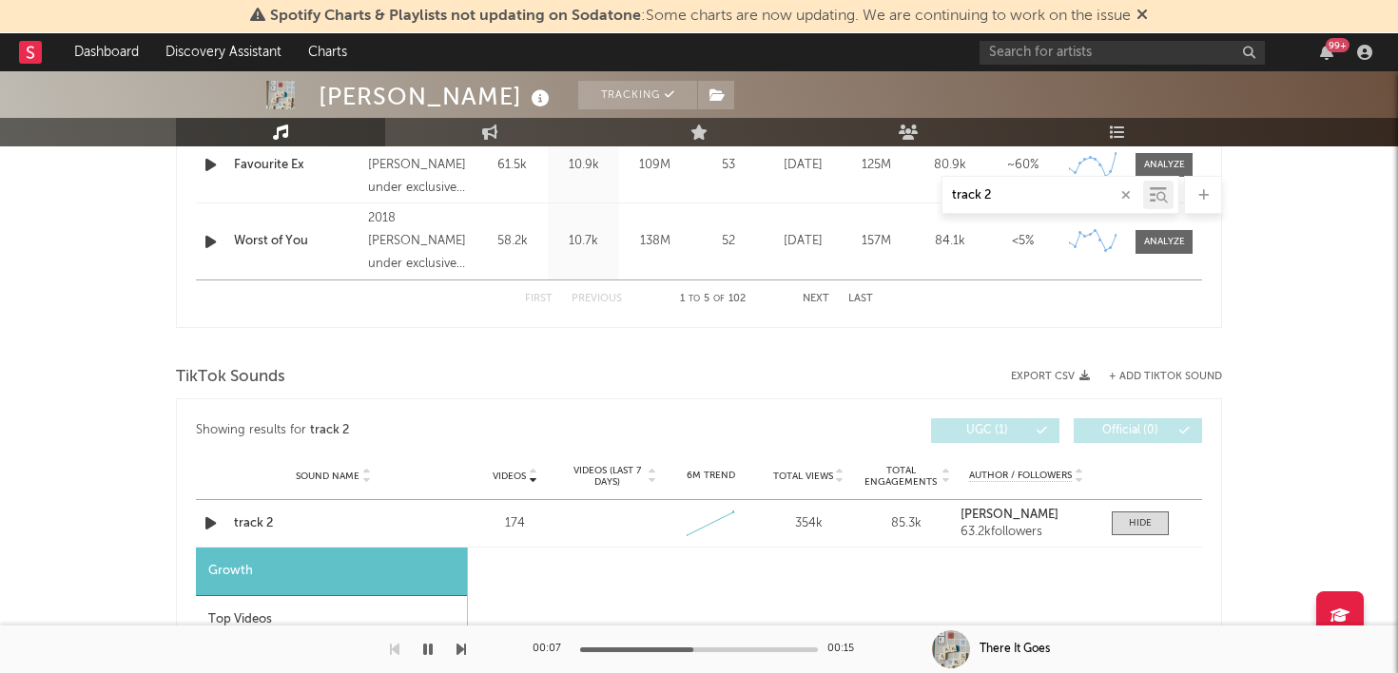
select select "1w"
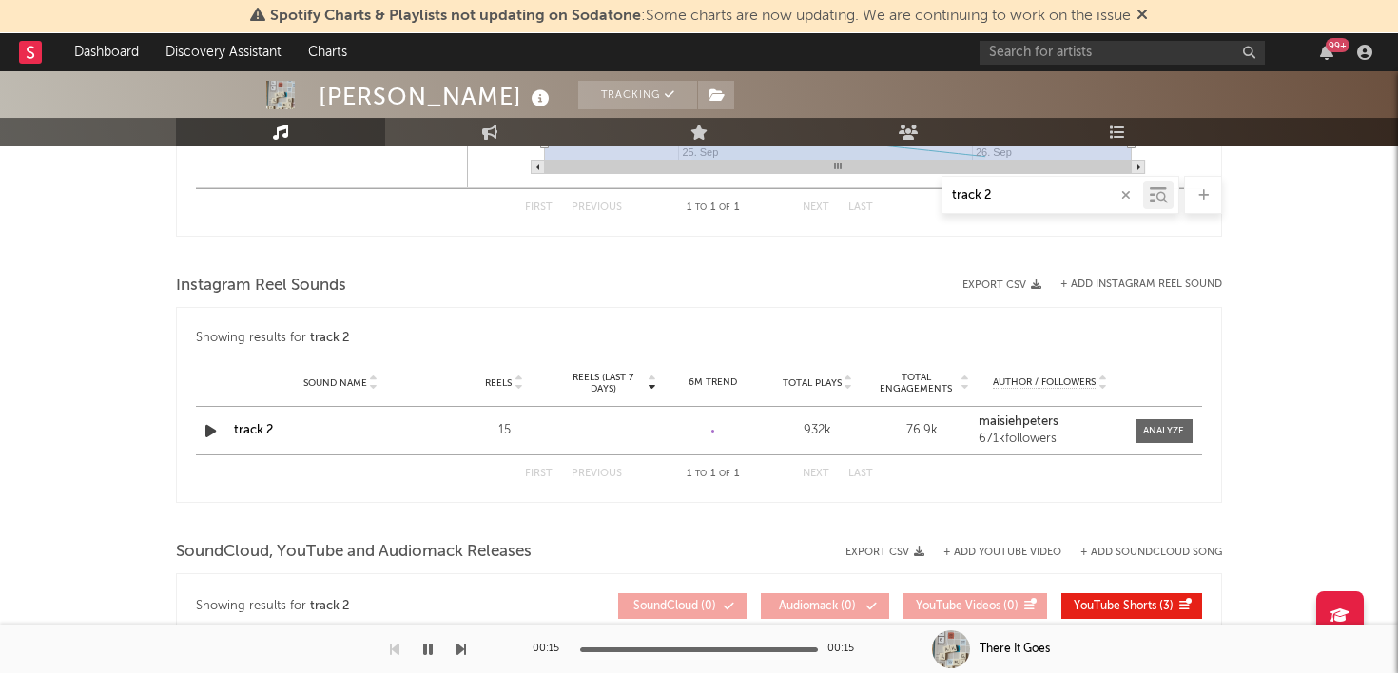
scroll to position [1973, 0]
